Goal: Transaction & Acquisition: Book appointment/travel/reservation

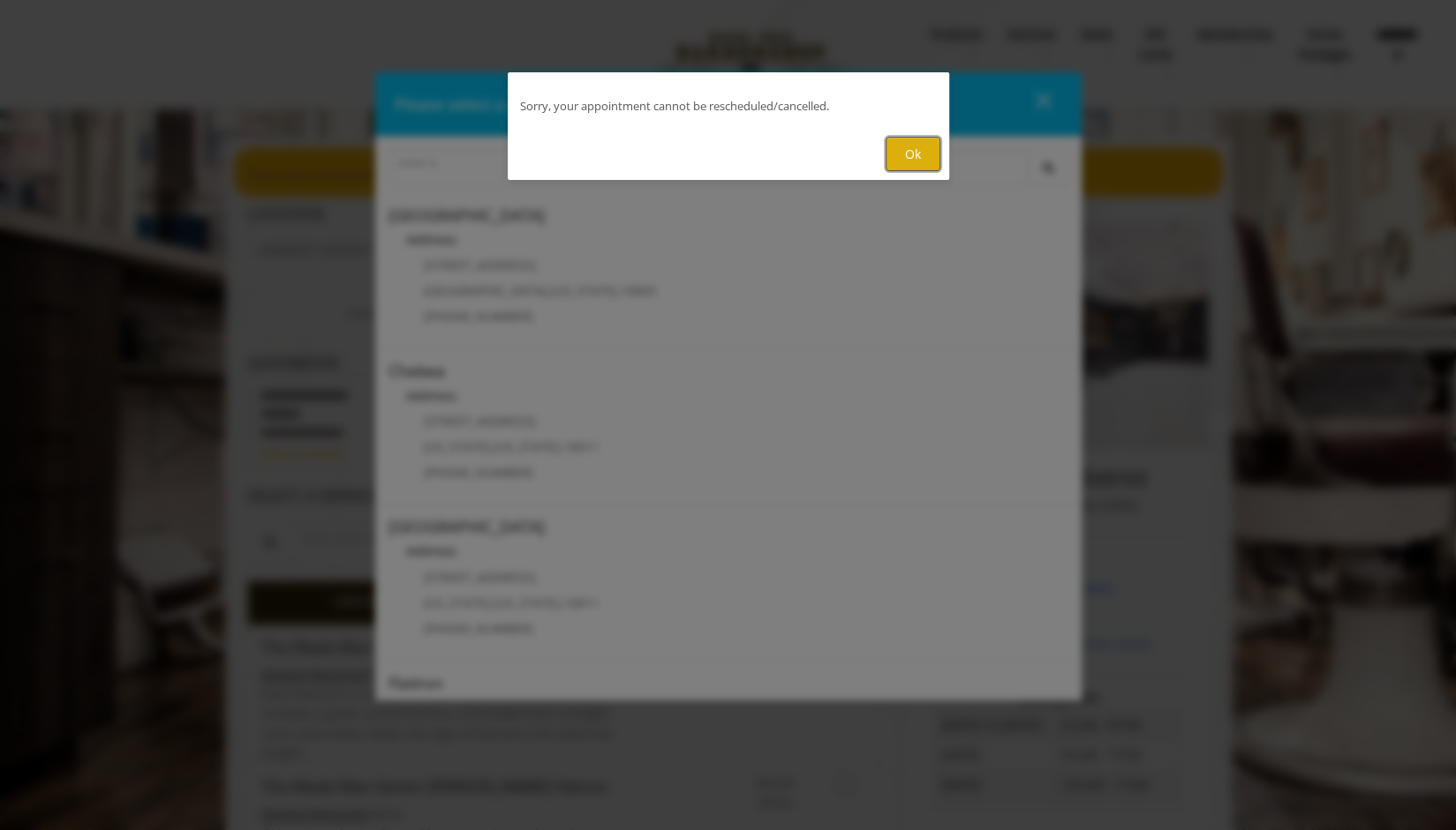
click at [919, 145] on button "Ok" at bounding box center [913, 154] width 55 height 35
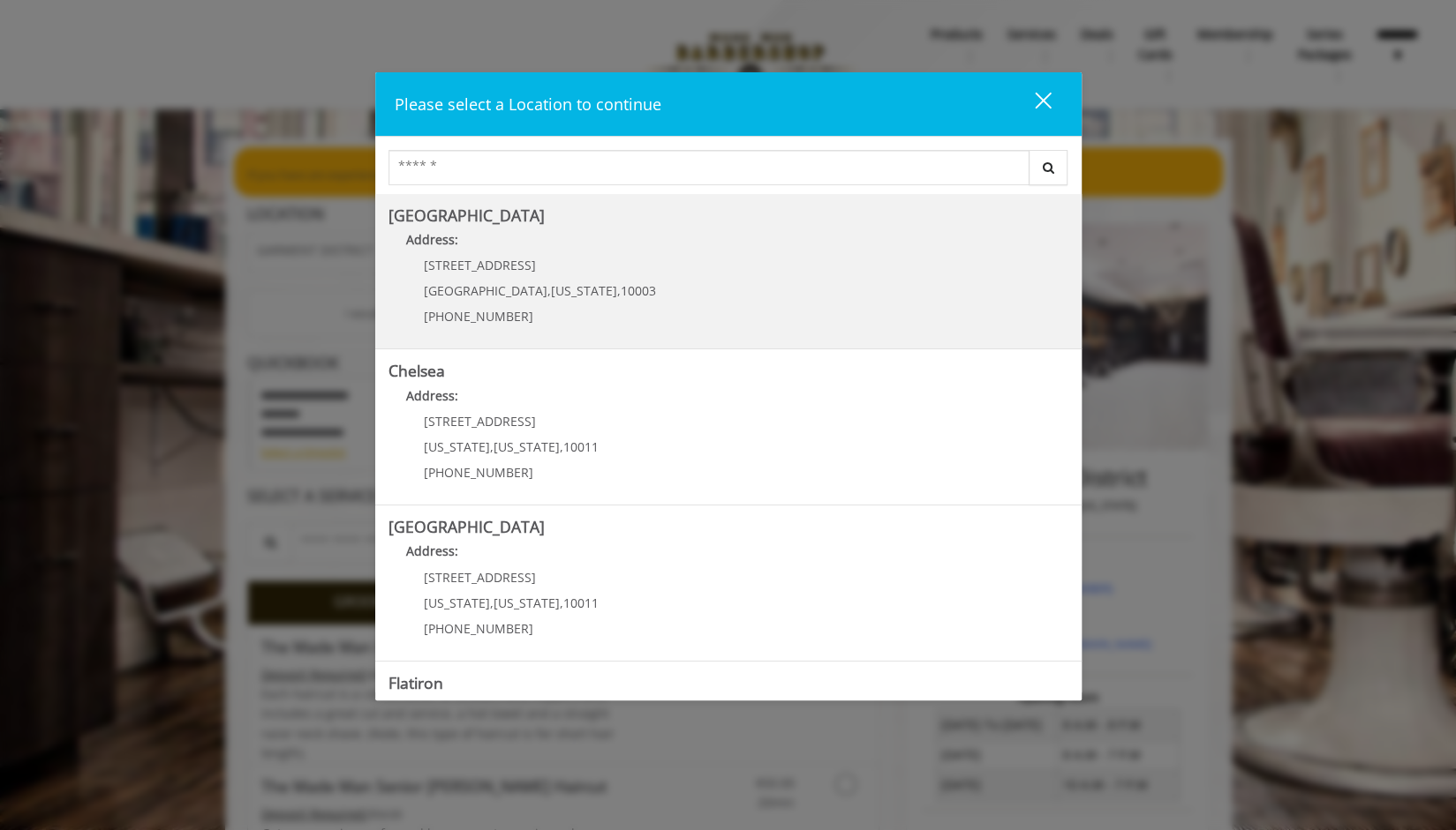
scroll to position [279, 0]
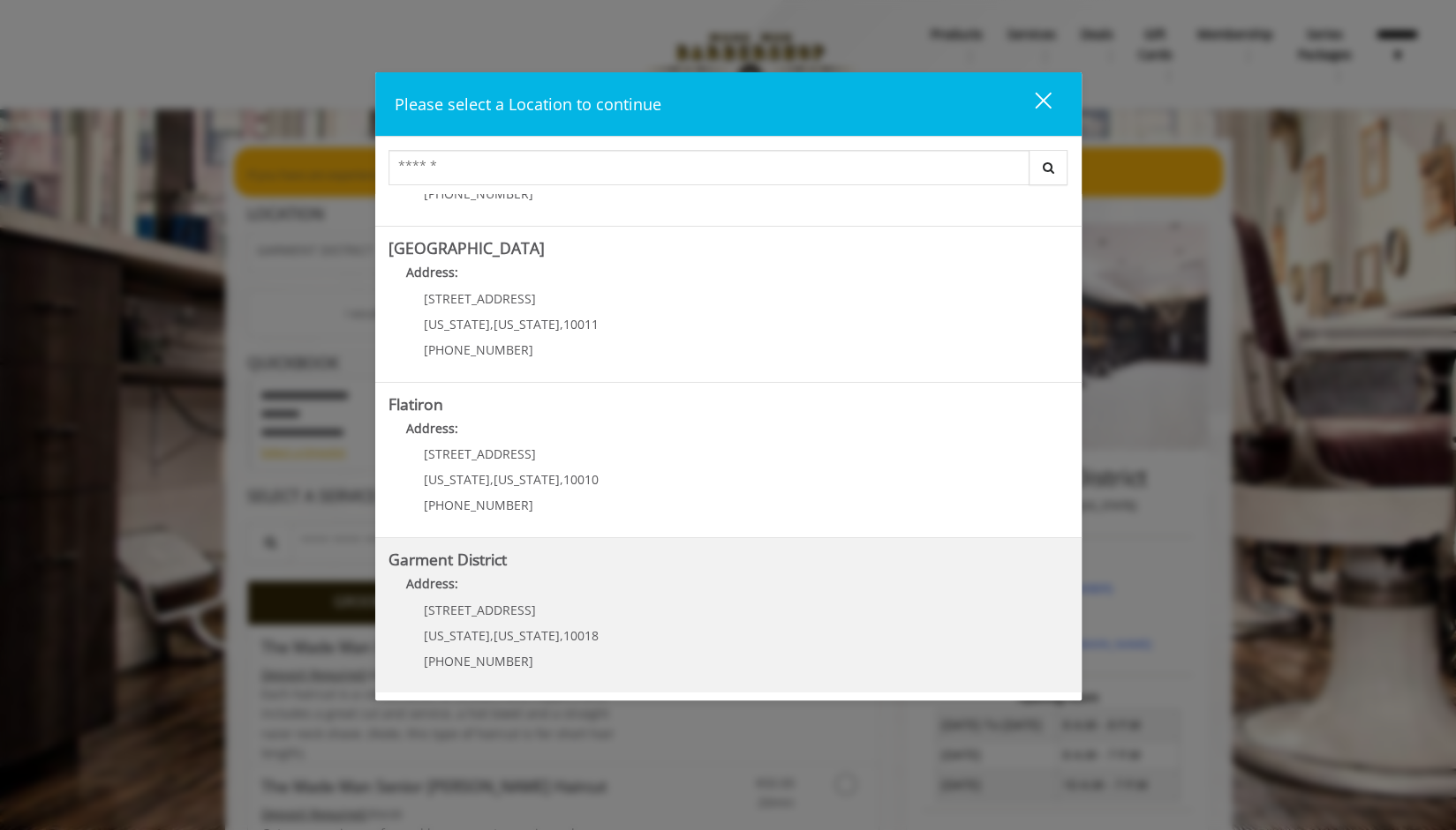
click at [410, 606] on div "1400 Broadway New York , New York , 10018 (212) 997-4247" at bounding box center [497, 642] width 219 height 76
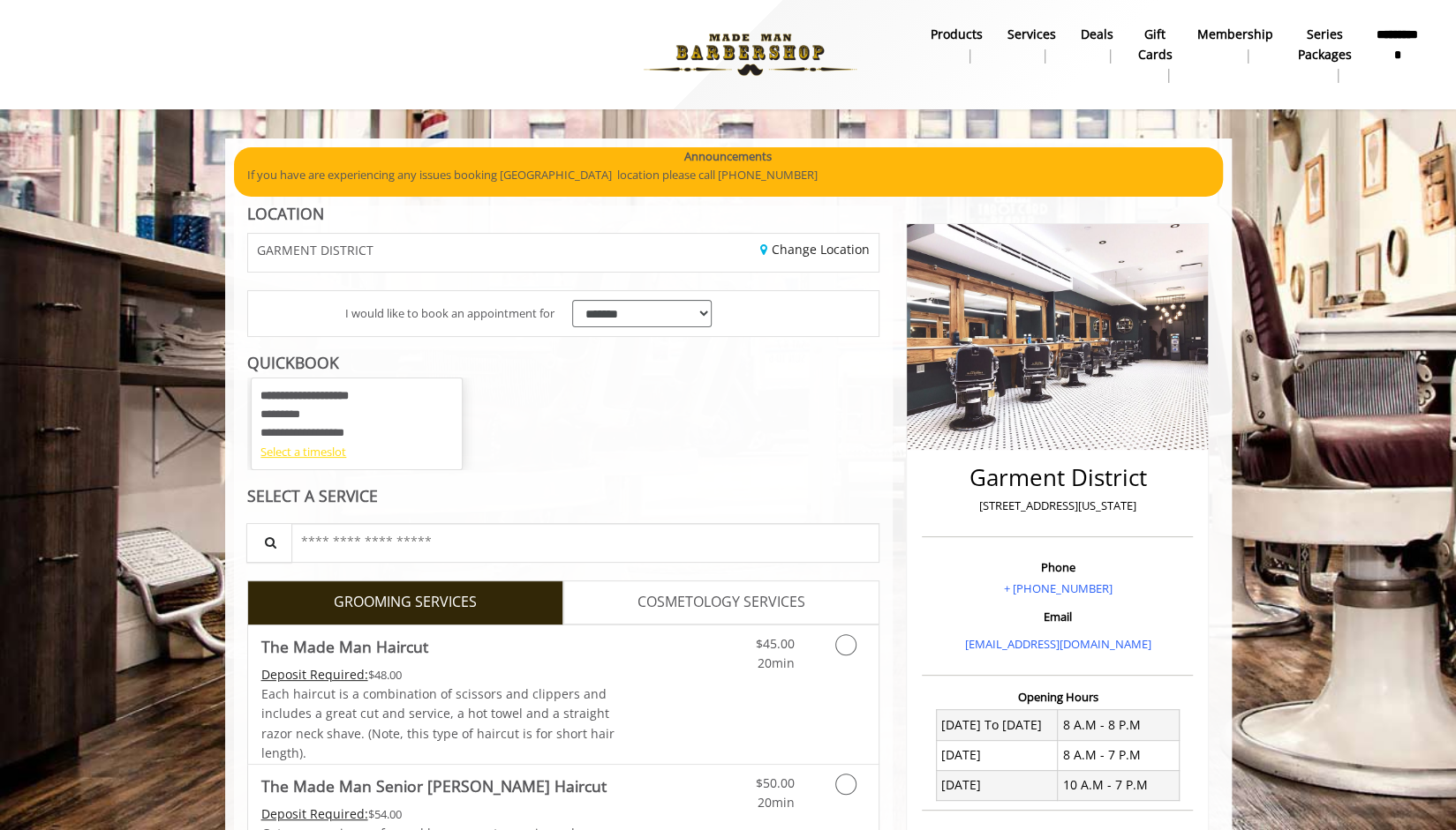
click at [295, 453] on div "Select a timeslot" at bounding box center [356, 452] width 193 height 18
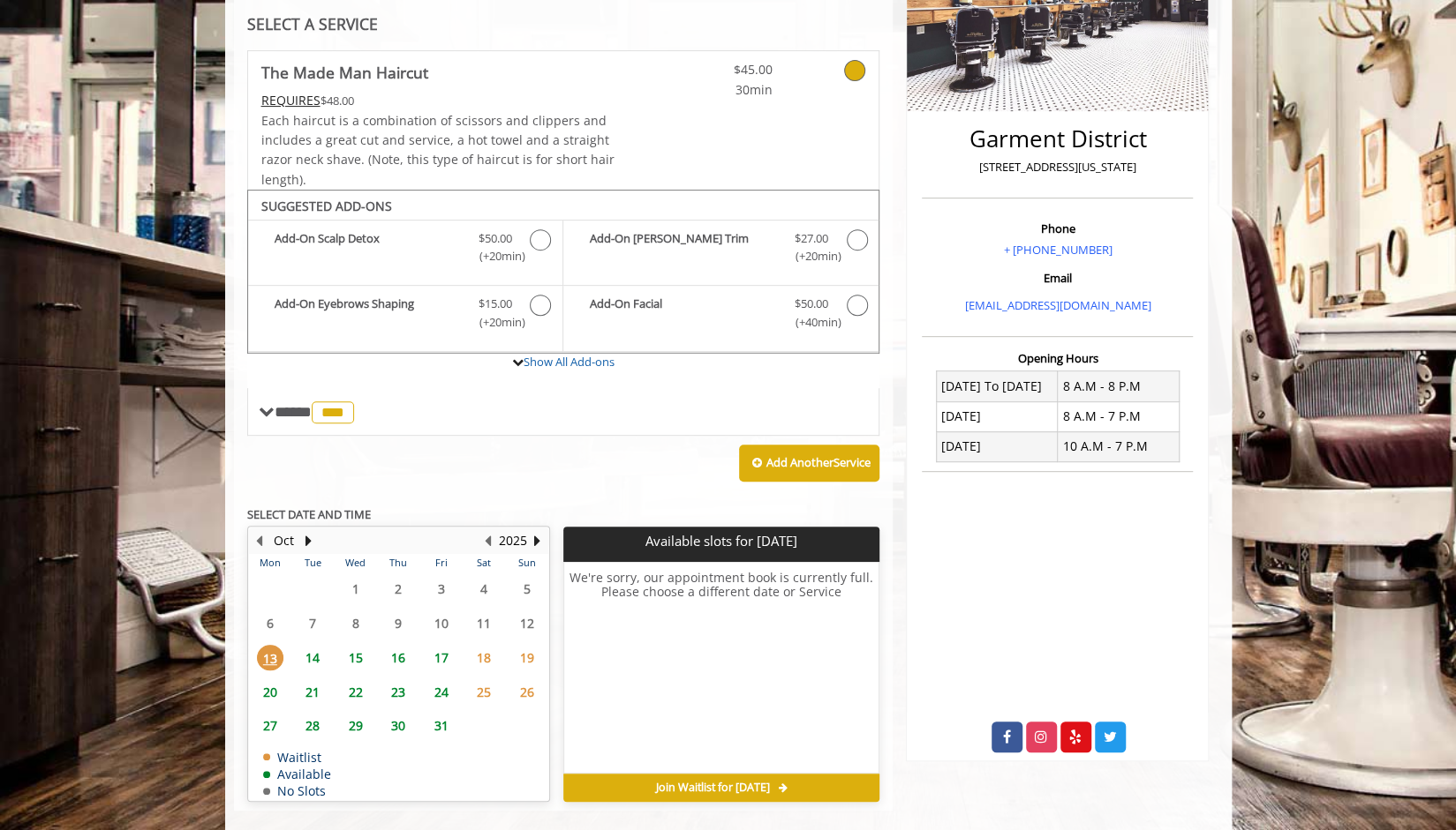
scroll to position [360, 0]
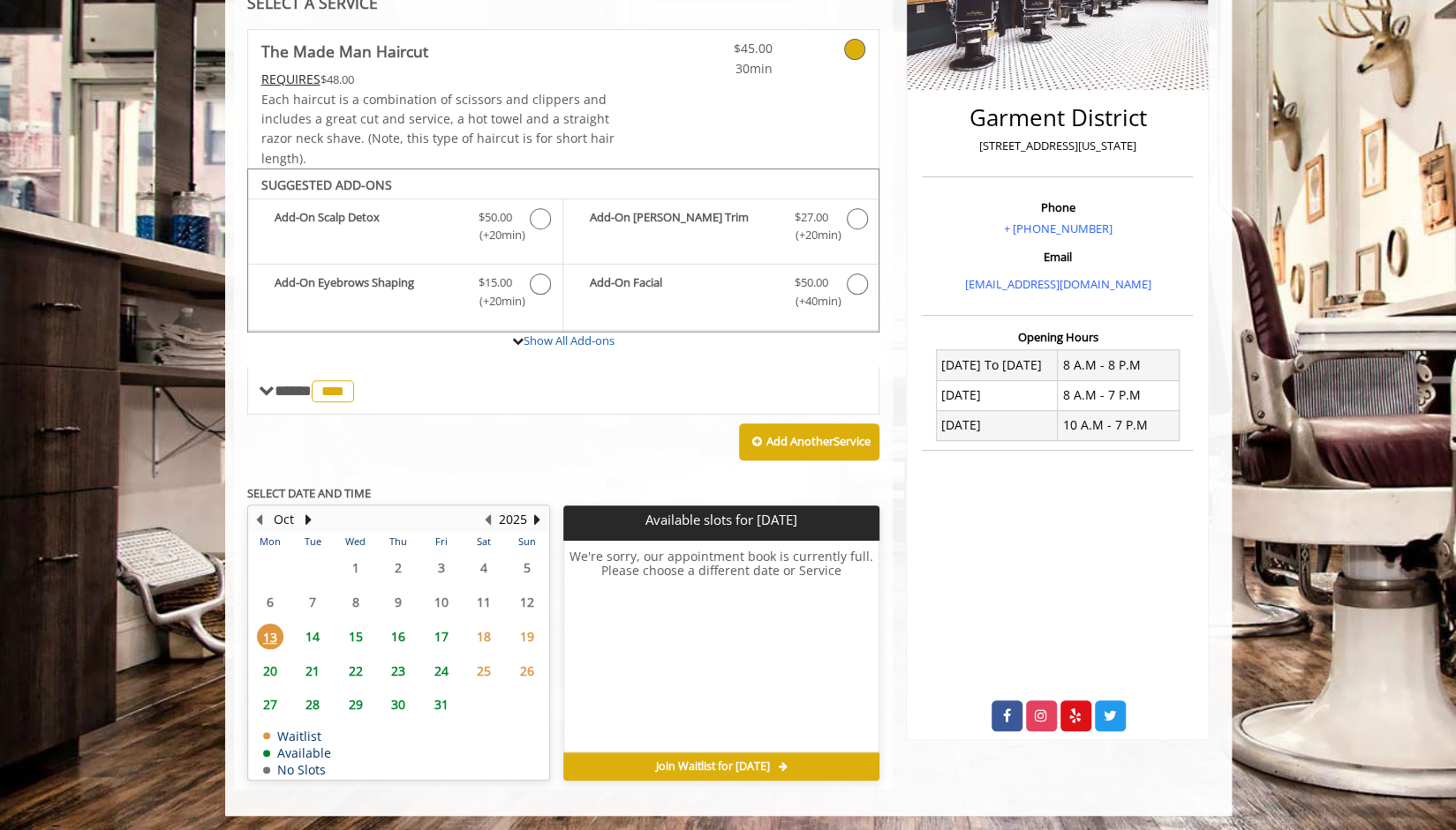
click at [310, 639] on span "14" at bounding box center [312, 636] width 26 height 25
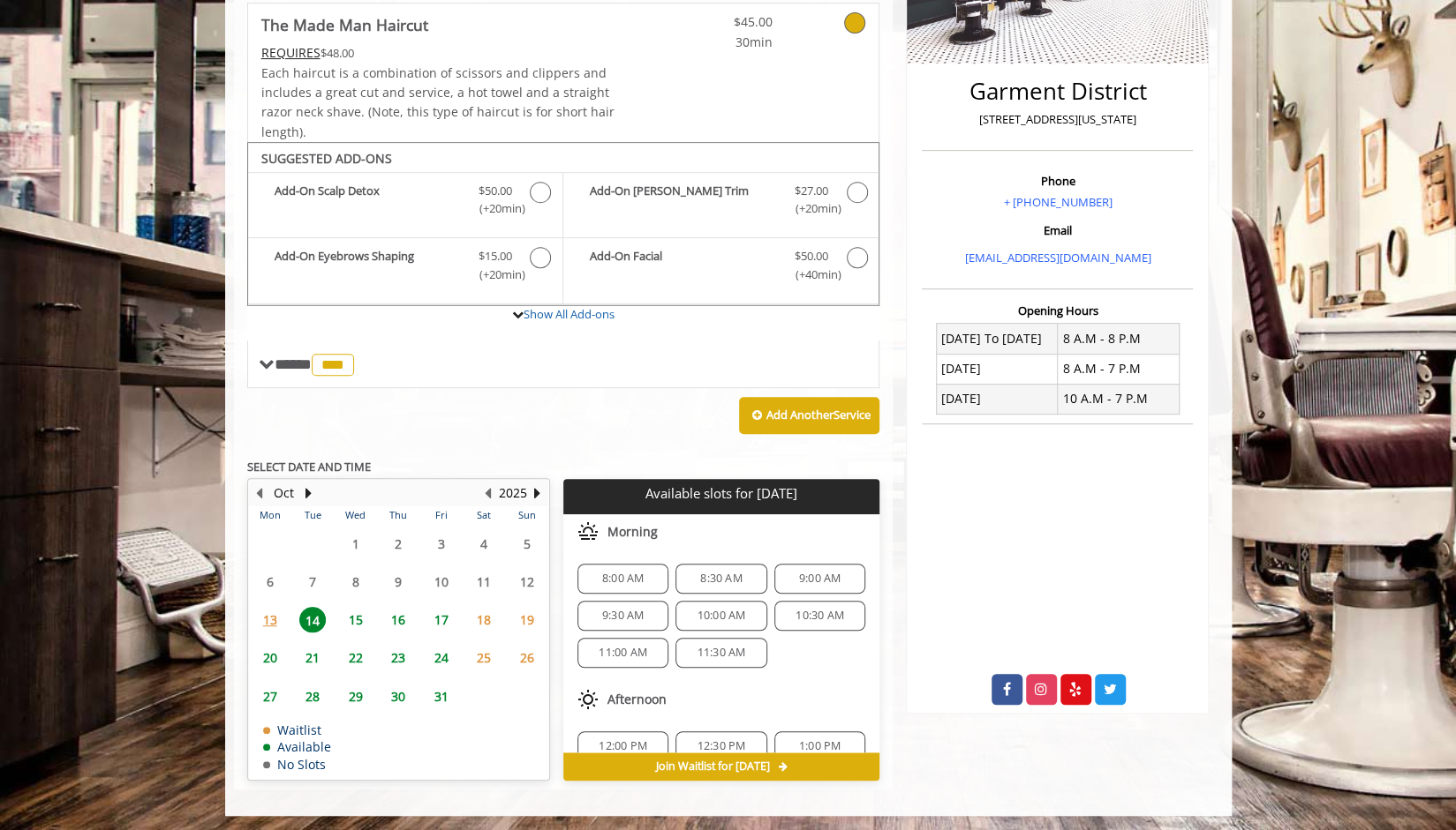
scroll to position [223, 0]
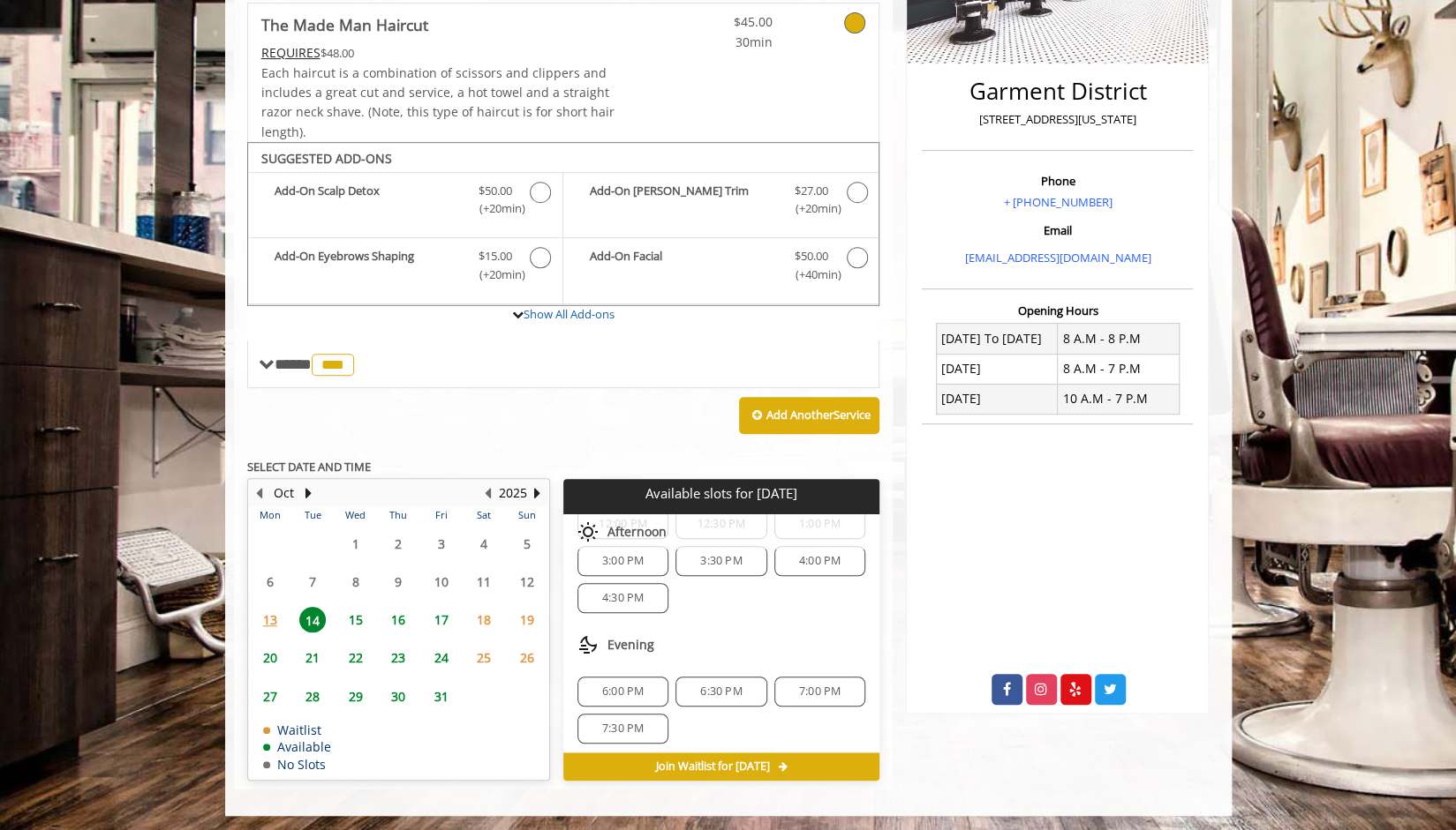
click at [640, 685] on span "6:00 PM" at bounding box center [623, 692] width 42 height 15
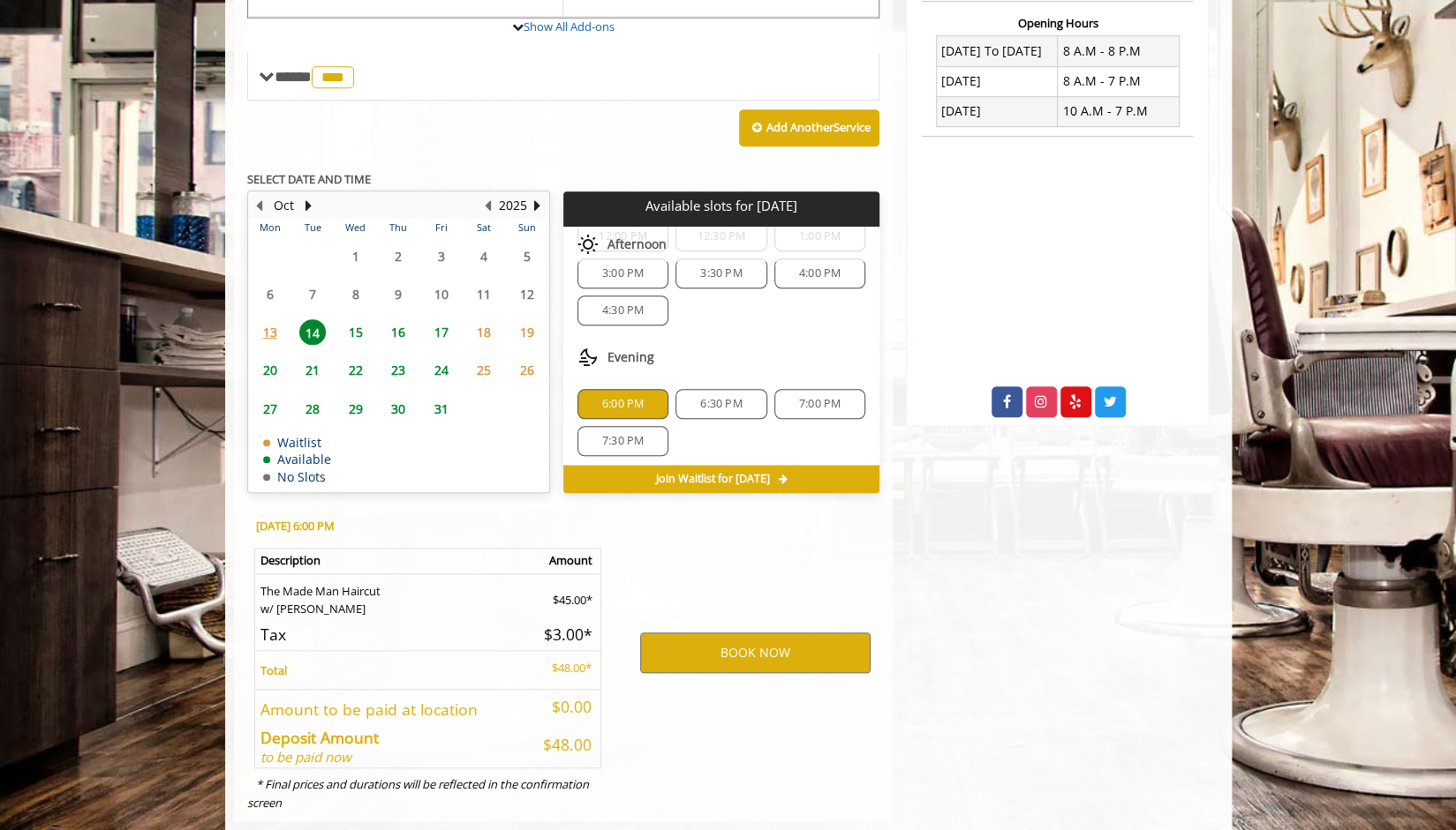
scroll to position [704, 0]
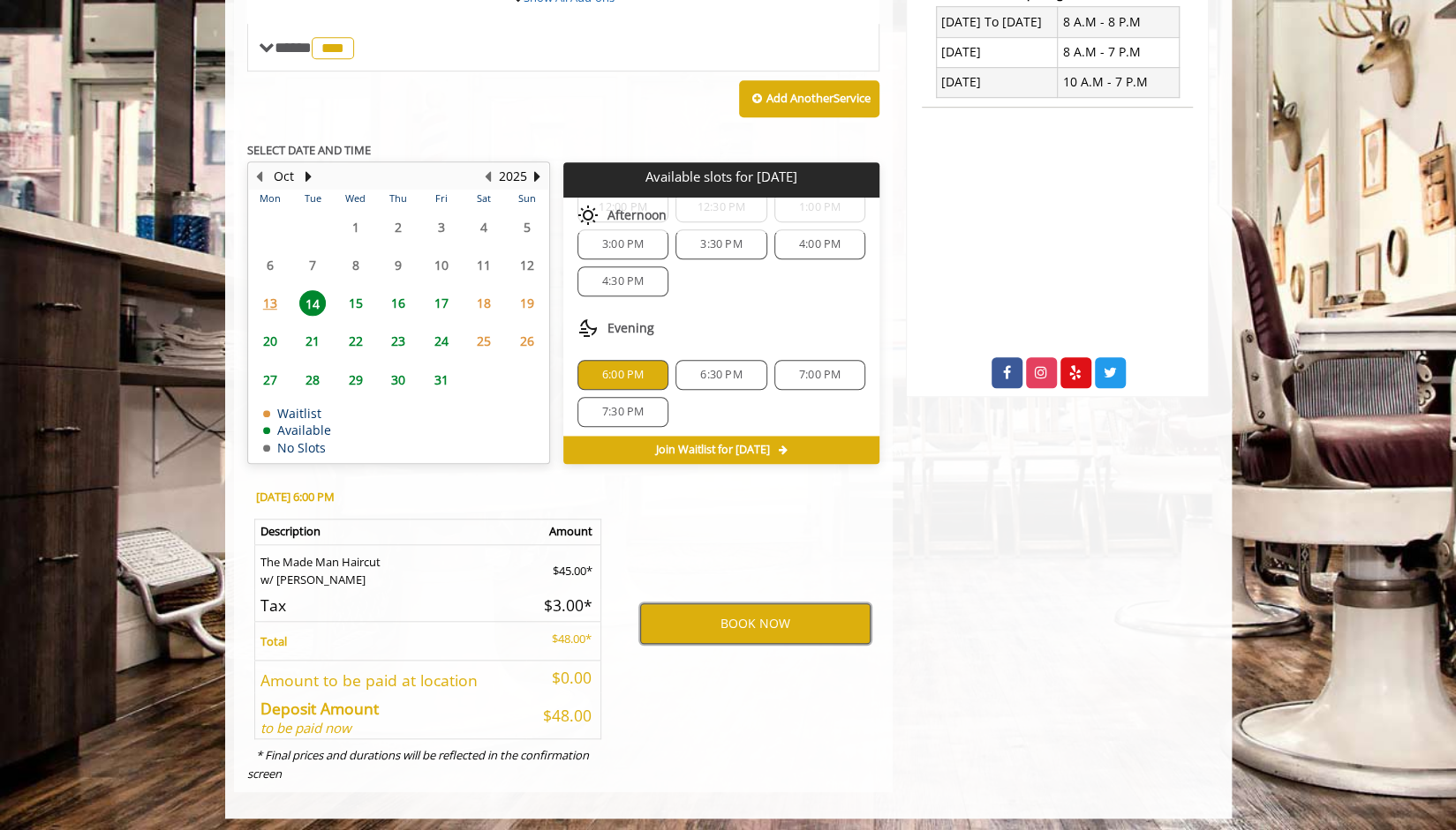
click at [738, 620] on button "BOOK NOW" at bounding box center [755, 624] width 230 height 41
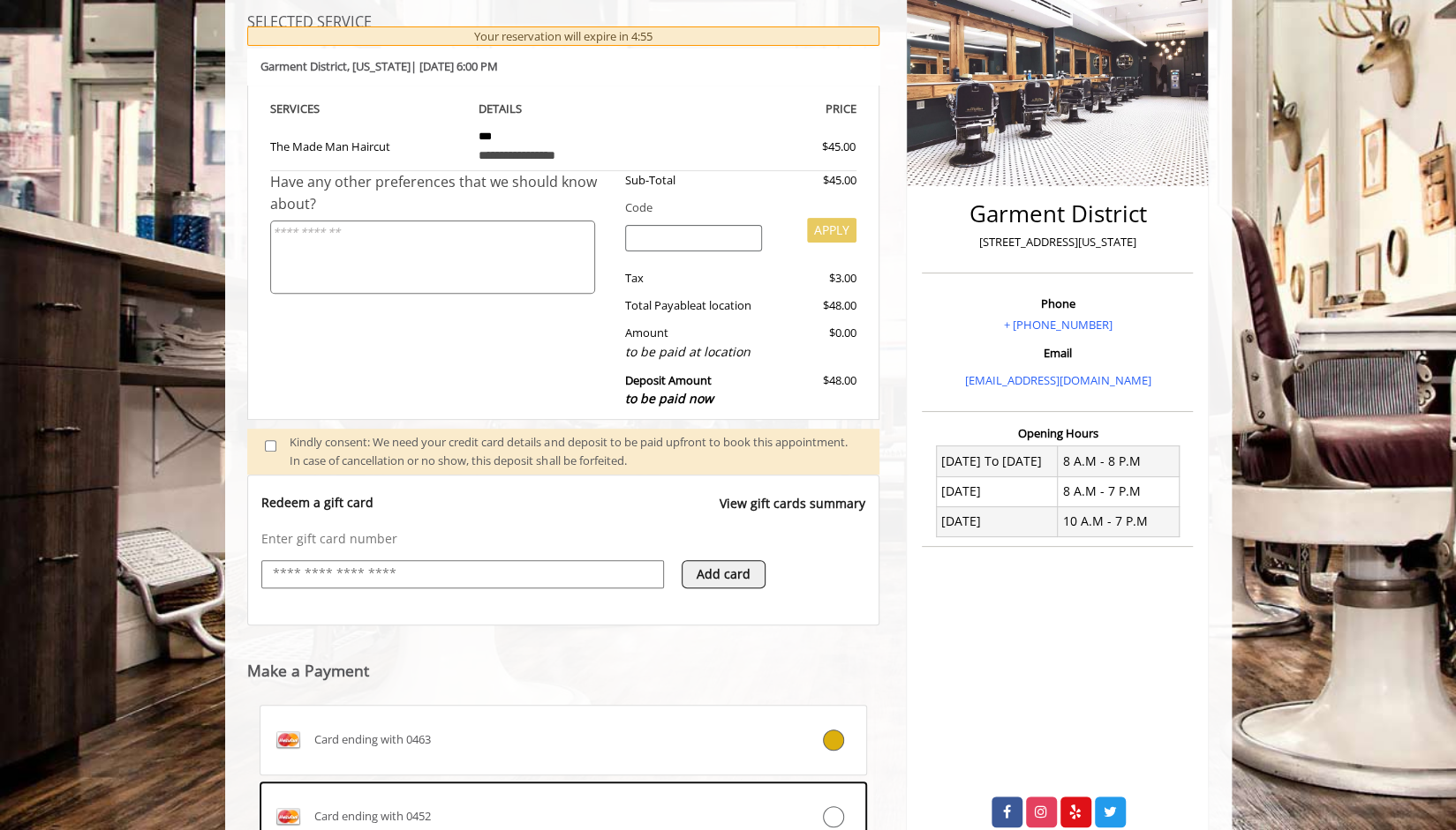
scroll to position [506, 0]
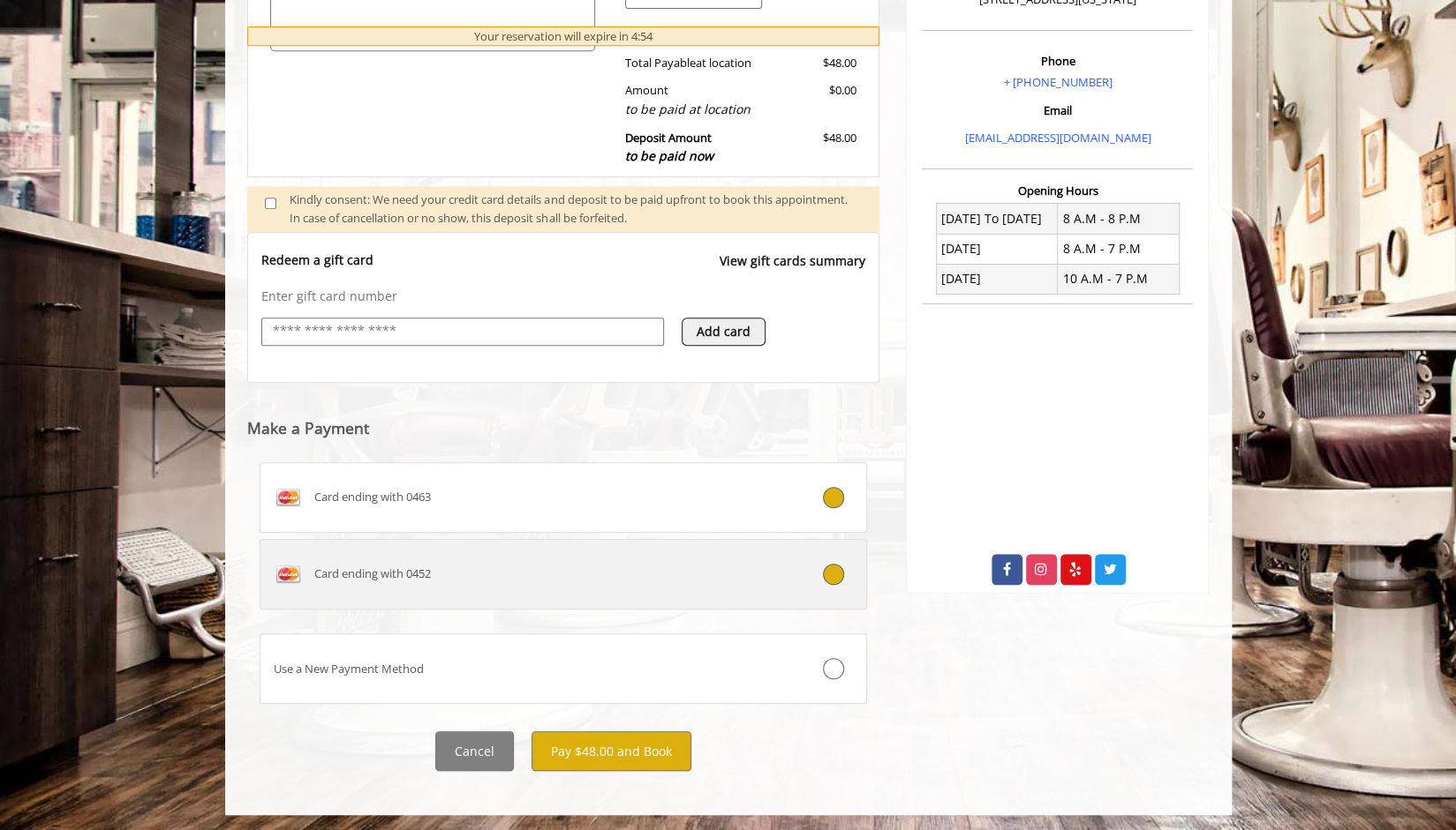
click at [707, 579] on div "Card ending with 0452" at bounding box center [512, 574] width 505 height 28
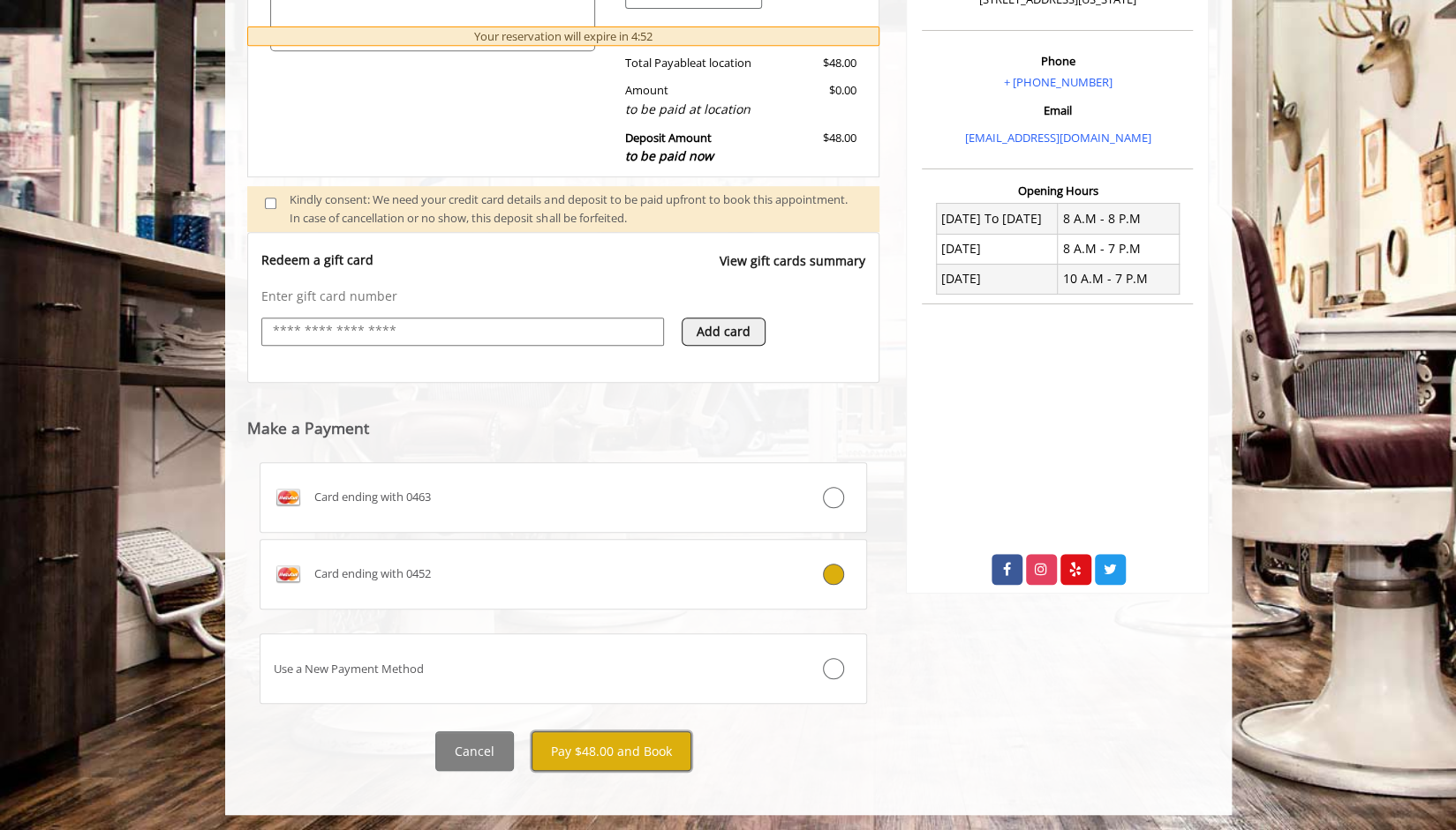
click at [609, 742] on button "Pay $48.00 and Book" at bounding box center [611, 752] width 160 height 40
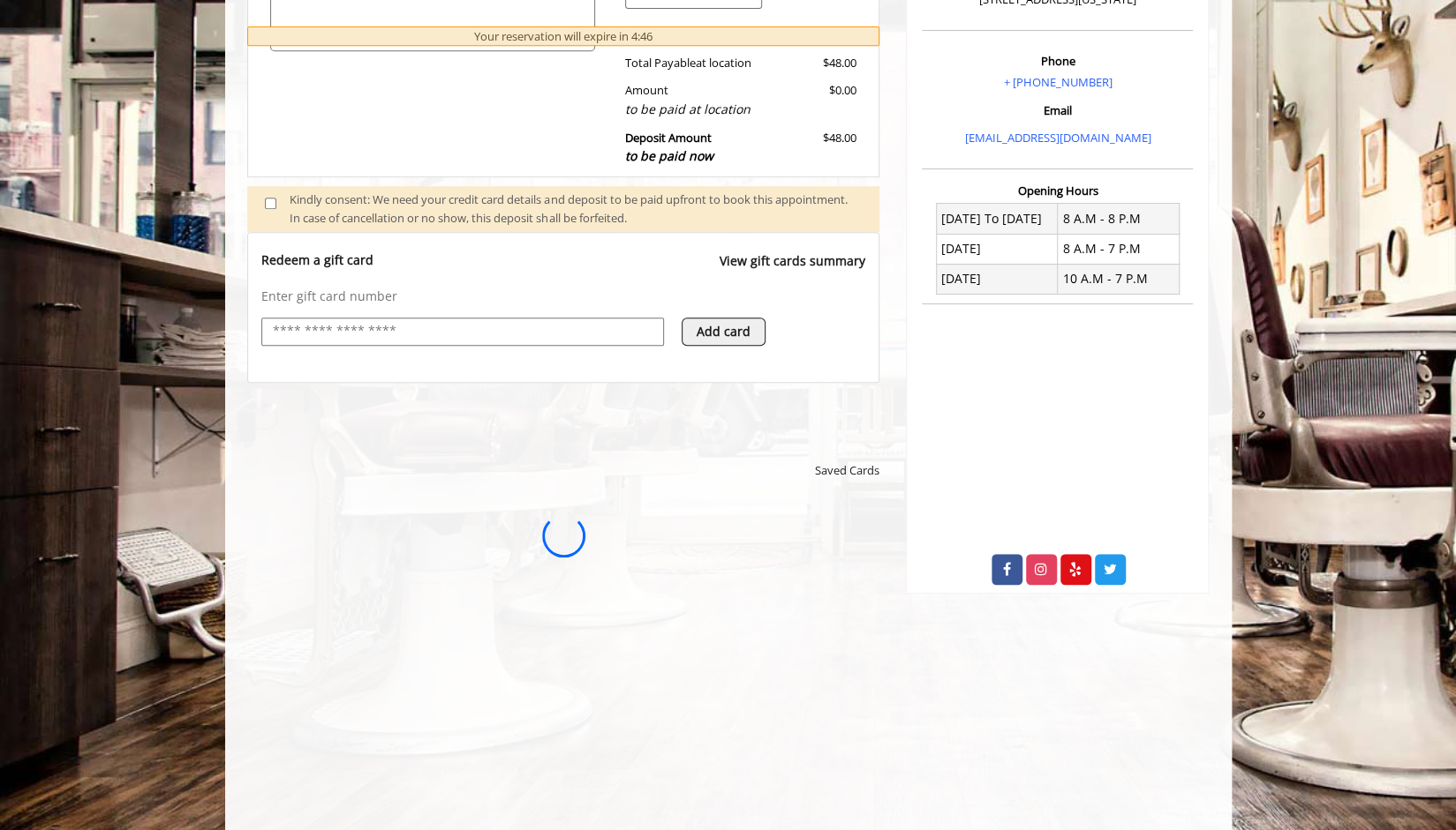
scroll to position [0, 0]
